Goal: Task Accomplishment & Management: Use online tool/utility

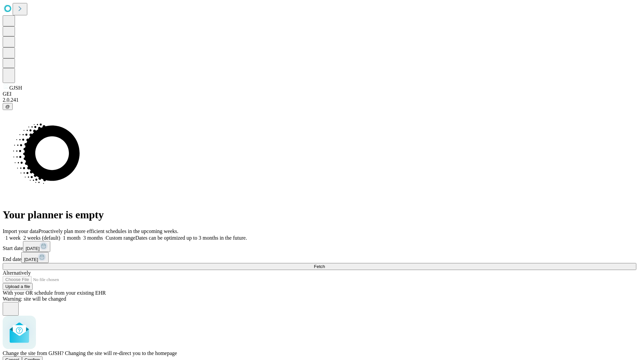
click at [40, 357] on span "Confirm" at bounding box center [33, 359] width 16 height 5
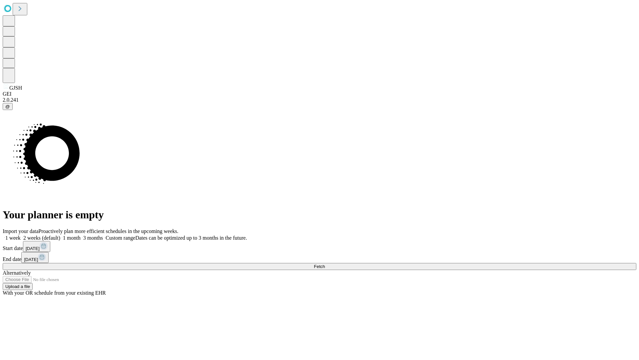
click at [81, 235] on label "1 month" at bounding box center [70, 238] width 20 height 6
click at [325, 264] on span "Fetch" at bounding box center [319, 266] width 11 height 5
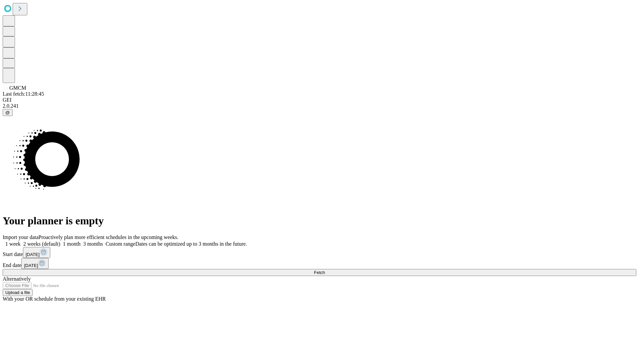
click at [81, 241] on label "1 month" at bounding box center [70, 244] width 20 height 6
click at [325, 270] on span "Fetch" at bounding box center [319, 272] width 11 height 5
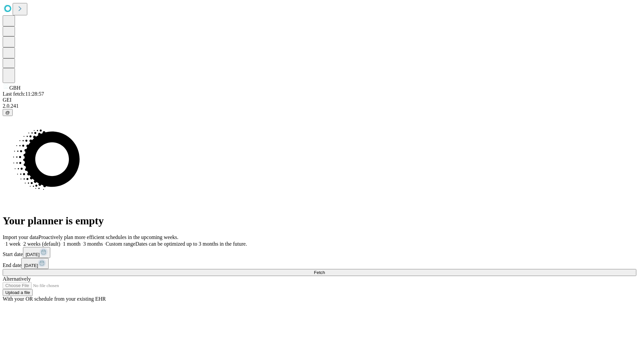
click at [81, 241] on label "1 month" at bounding box center [70, 244] width 20 height 6
click at [325, 270] on span "Fetch" at bounding box center [319, 272] width 11 height 5
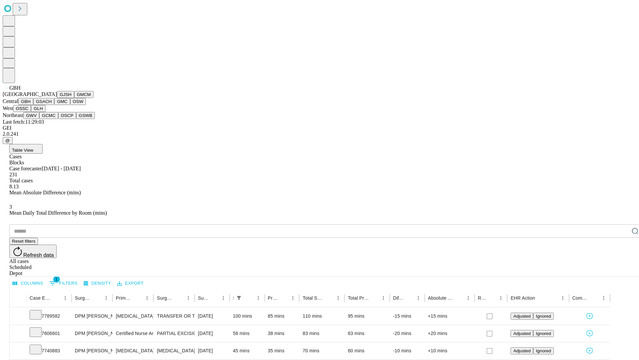
click at [52, 105] on button "GSACH" at bounding box center [43, 101] width 21 height 7
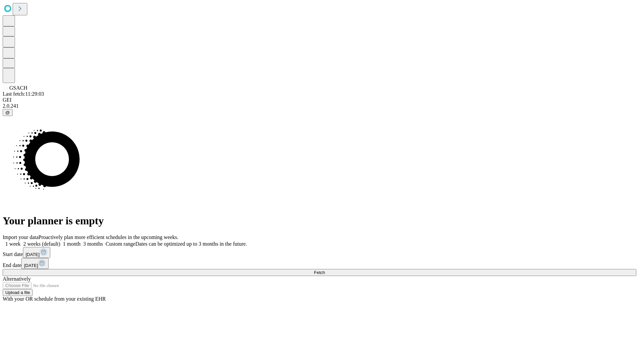
click at [325, 270] on span "Fetch" at bounding box center [319, 272] width 11 height 5
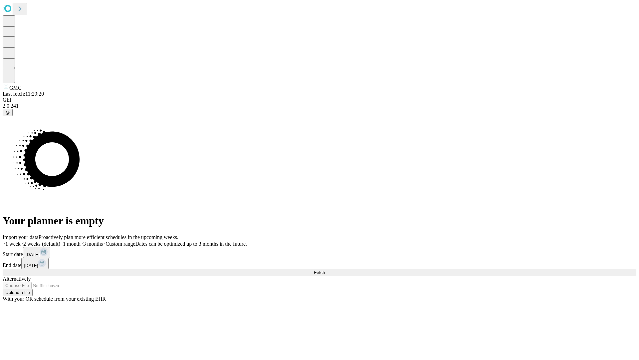
click at [81, 241] on label "1 month" at bounding box center [70, 244] width 20 height 6
click at [325, 270] on span "Fetch" at bounding box center [319, 272] width 11 height 5
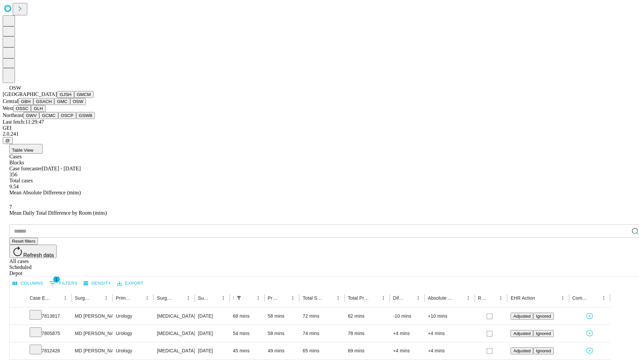
click at [31, 112] on button "OSSC" at bounding box center [22, 108] width 18 height 7
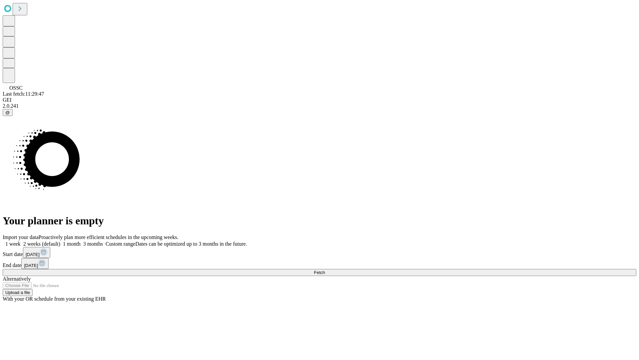
click at [81, 241] on label "1 month" at bounding box center [70, 244] width 20 height 6
click at [325, 270] on span "Fetch" at bounding box center [319, 272] width 11 height 5
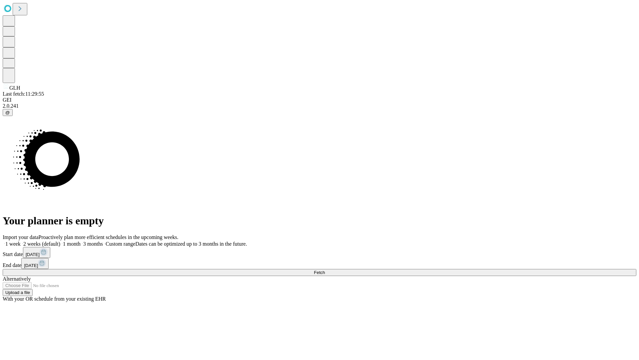
click at [81, 241] on label "1 month" at bounding box center [70, 244] width 20 height 6
click at [325, 270] on span "Fetch" at bounding box center [319, 272] width 11 height 5
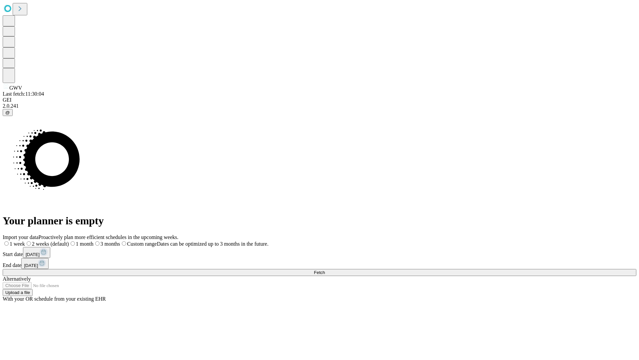
click at [94, 241] on label "1 month" at bounding box center [81, 244] width 25 height 6
click at [325, 270] on span "Fetch" at bounding box center [319, 272] width 11 height 5
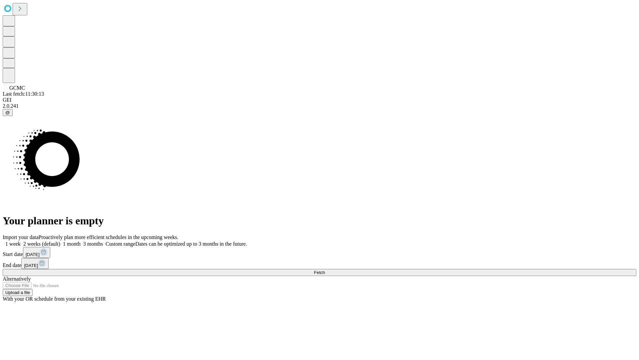
click at [81, 241] on label "1 month" at bounding box center [70, 244] width 20 height 6
click at [325, 270] on span "Fetch" at bounding box center [319, 272] width 11 height 5
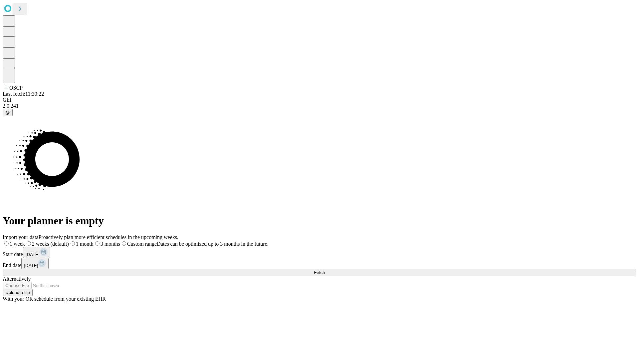
click at [94, 241] on label "1 month" at bounding box center [81, 244] width 25 height 6
click at [325, 270] on span "Fetch" at bounding box center [319, 272] width 11 height 5
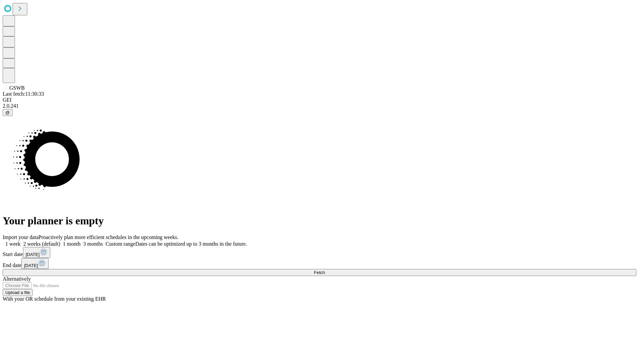
click at [81, 241] on label "1 month" at bounding box center [70, 244] width 20 height 6
click at [325, 270] on span "Fetch" at bounding box center [319, 272] width 11 height 5
